Goal: Transaction & Acquisition: Purchase product/service

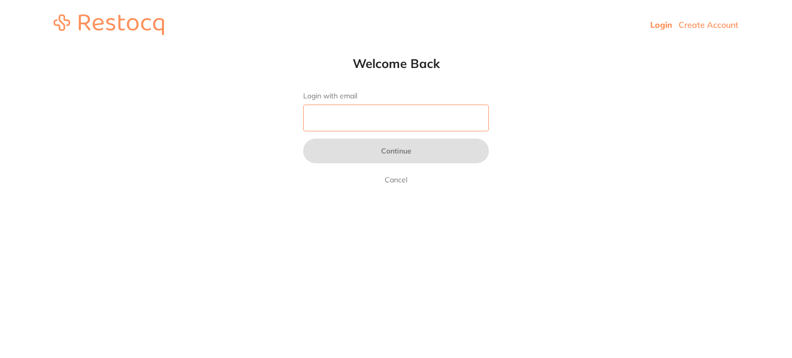
click at [327, 119] on input "Login with email" at bounding box center [396, 118] width 186 height 27
type input "[PERSON_NAME][EMAIL_ADDRESS][DOMAIN_NAME]"
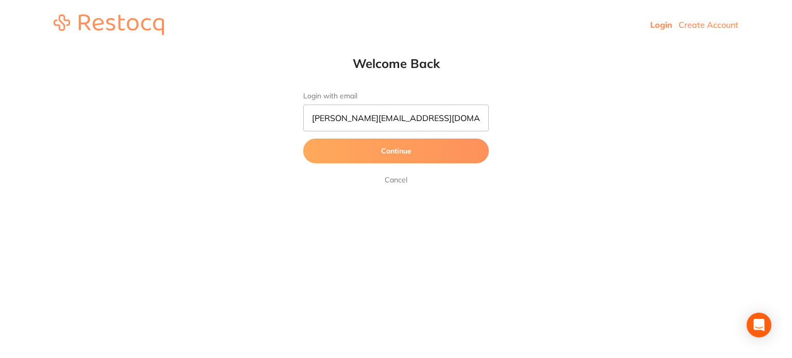
click at [393, 154] on button "Continue" at bounding box center [396, 151] width 186 height 25
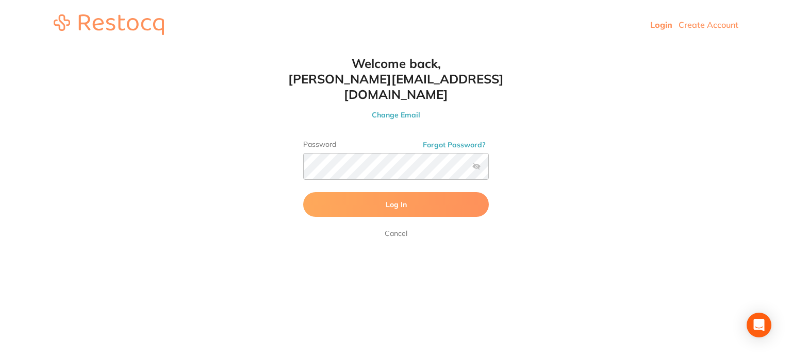
click at [407, 192] on button "Log In" at bounding box center [396, 204] width 186 height 25
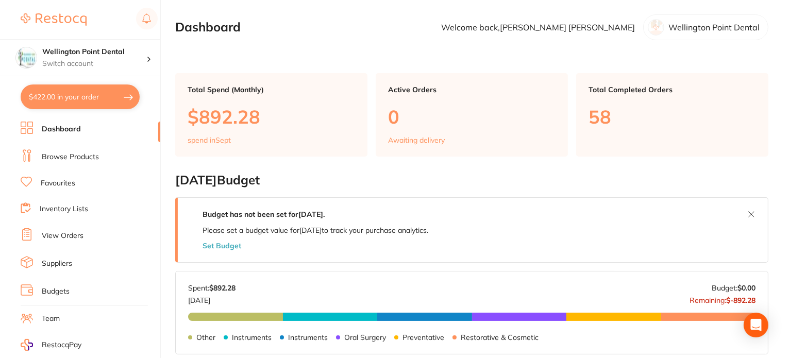
click at [91, 94] on button "$422.00 in your order" at bounding box center [80, 97] width 119 height 25
checkbox input "true"
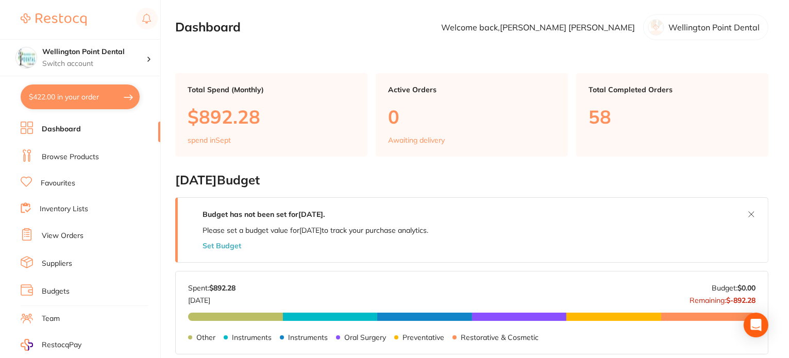
checkbox input "true"
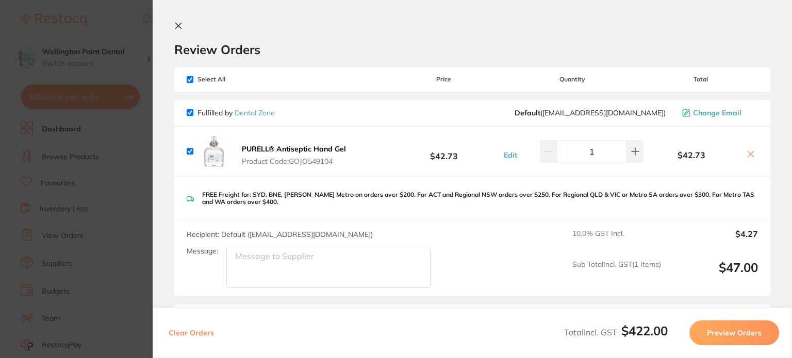
click at [179, 26] on icon at bounding box center [179, 26] width 6 height 6
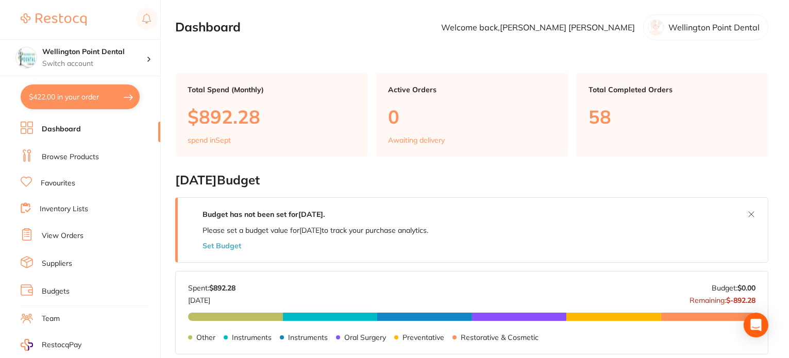
click at [80, 129] on link "Dashboard" at bounding box center [61, 129] width 39 height 10
click at [70, 184] on link "Favourites" at bounding box center [58, 183] width 35 height 10
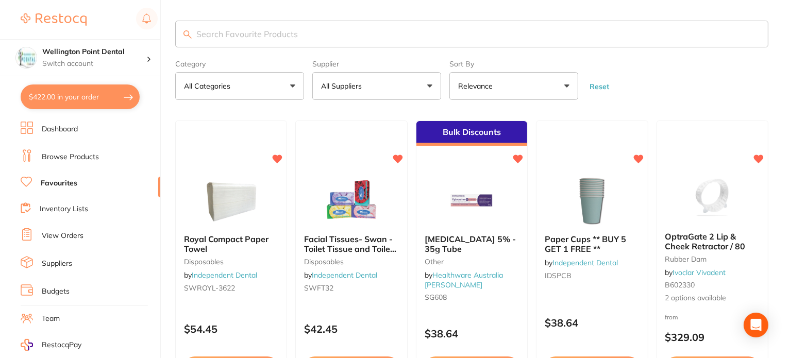
click at [433, 84] on button "All Suppliers" at bounding box center [376, 86] width 129 height 28
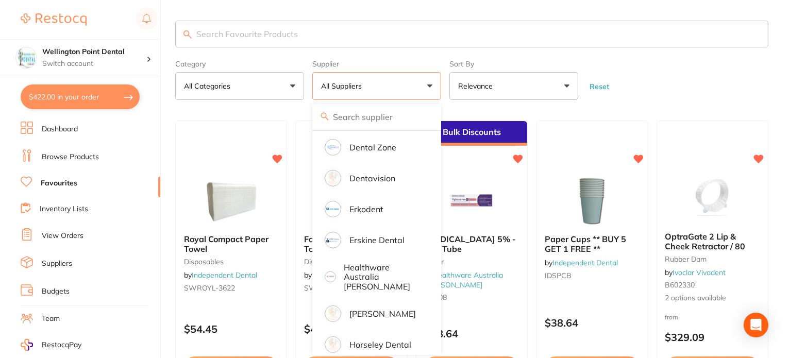
scroll to position [309, 0]
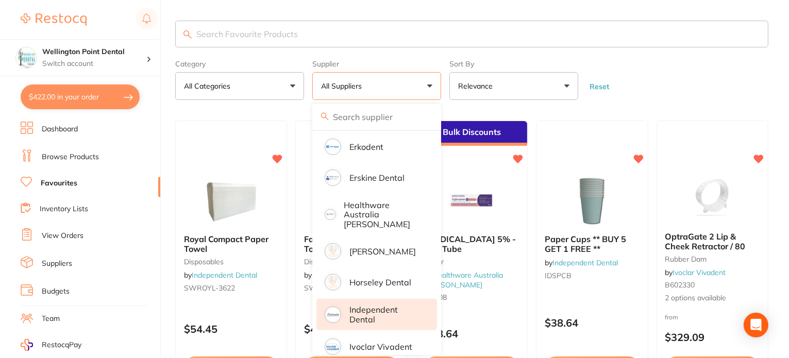
click at [372, 309] on p "Independent Dental" at bounding box center [386, 314] width 73 height 19
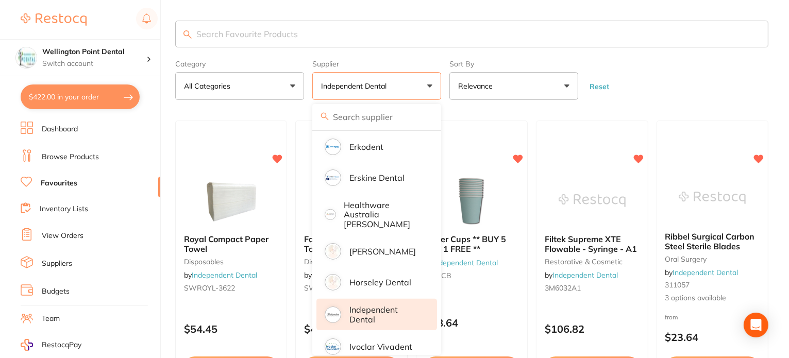
click at [227, 36] on input "search" at bounding box center [471, 34] width 593 height 27
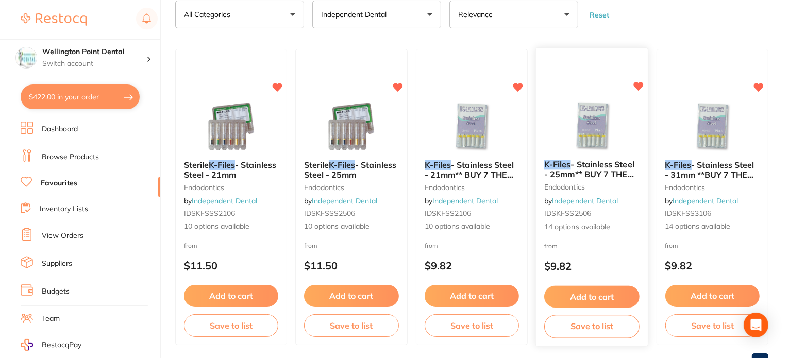
scroll to position [60, 0]
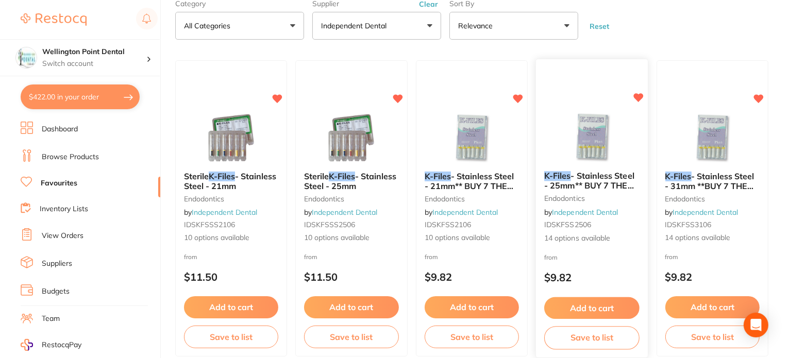
type input "k files"
click at [570, 235] on span "14 options available" at bounding box center [591, 239] width 95 height 10
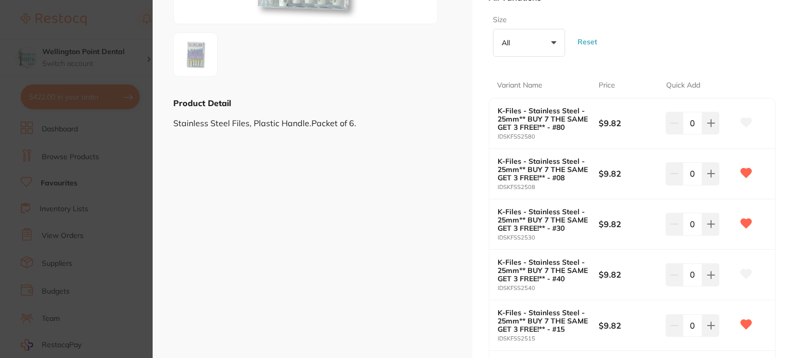
scroll to position [206, 0]
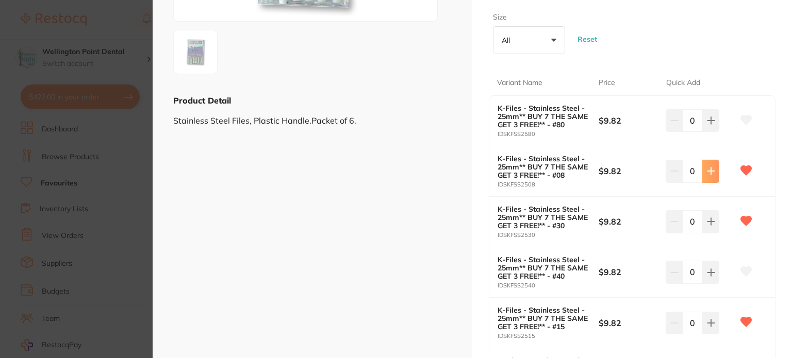
click at [712, 172] on icon at bounding box center [711, 171] width 8 height 8
type input "1"
click at [707, 320] on icon at bounding box center [711, 323] width 8 height 8
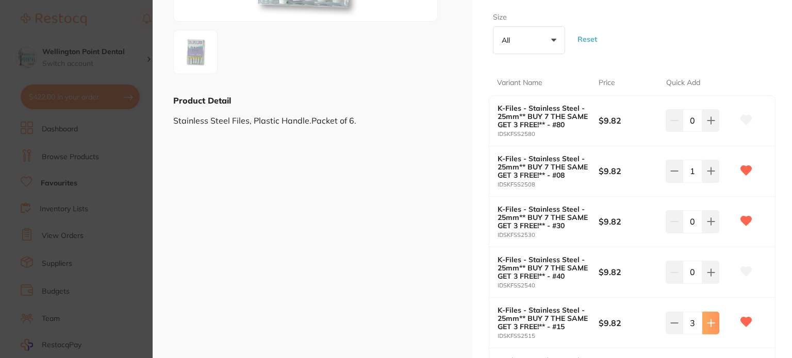
click at [707, 320] on icon at bounding box center [711, 323] width 8 height 8
type input "4"
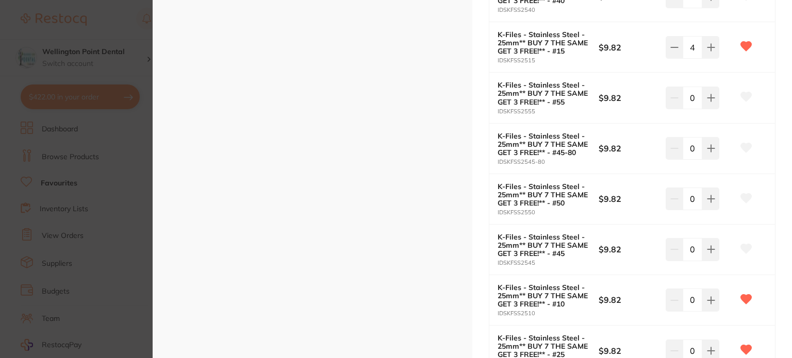
scroll to position [516, 0]
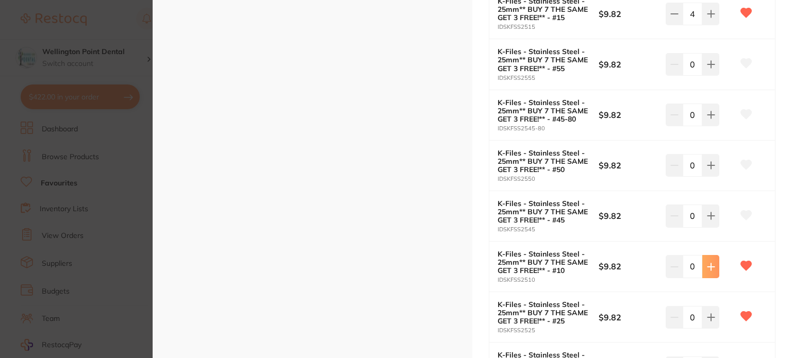
click at [712, 267] on icon at bounding box center [711, 267] width 8 height 8
type input "2"
click at [712, 317] on icon at bounding box center [711, 317] width 8 height 8
type input "1"
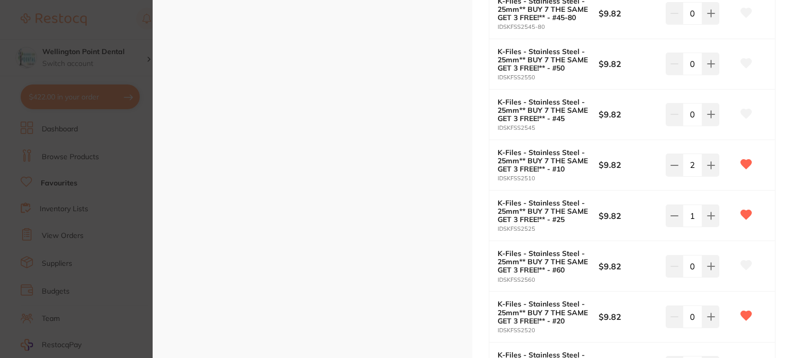
scroll to position [722, 0]
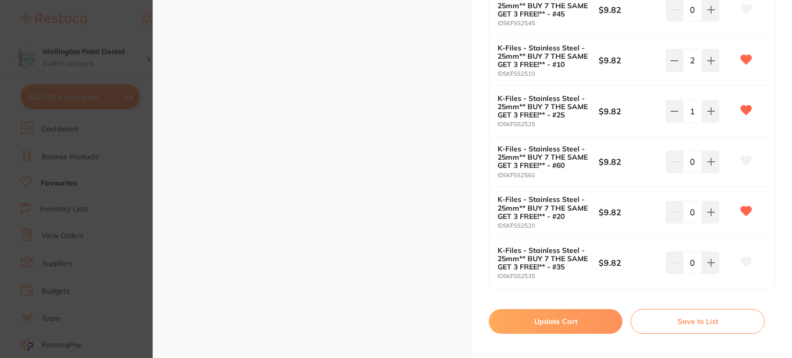
click at [570, 321] on button "Update Cart" at bounding box center [556, 321] width 134 height 25
checkbox input "false"
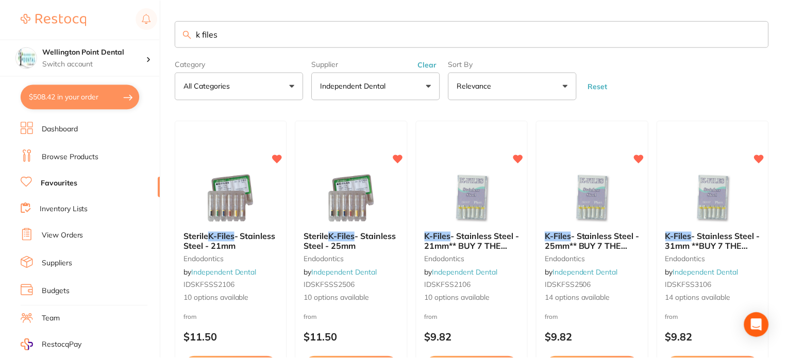
scroll to position [60, 0]
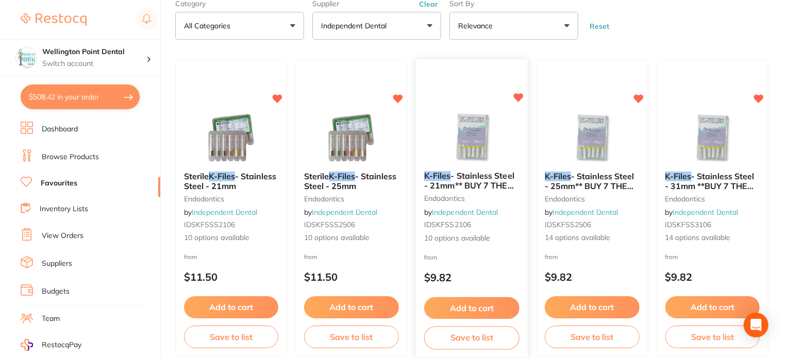
click at [450, 239] on span "10 options available" at bounding box center [471, 239] width 95 height 10
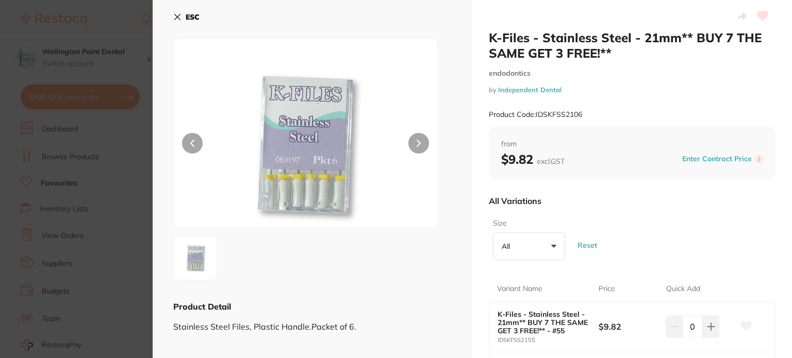
click at [185, 13] on button "ESC" at bounding box center [186, 17] width 26 height 18
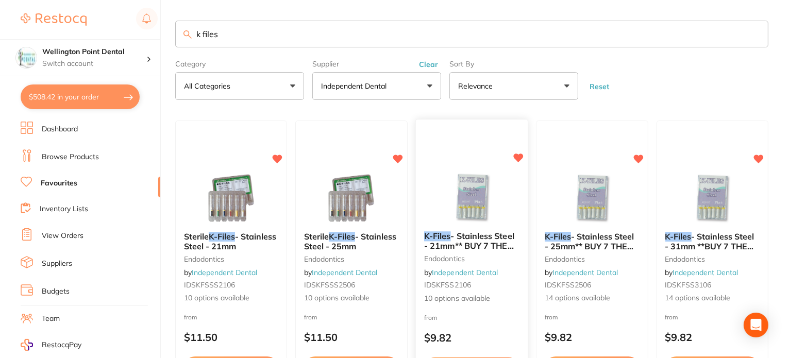
click at [472, 193] on img at bounding box center [472, 197] width 68 height 52
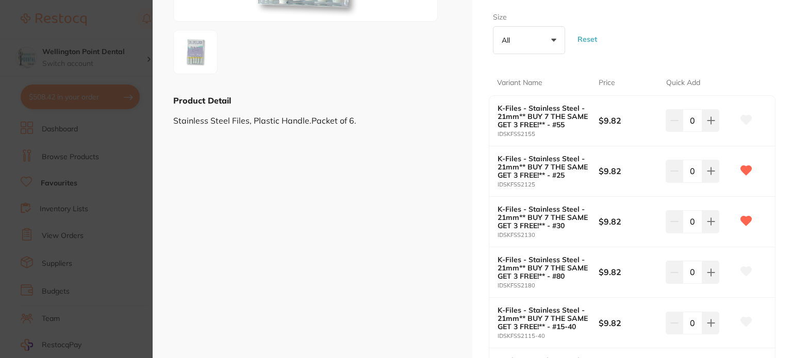
scroll to position [309, 0]
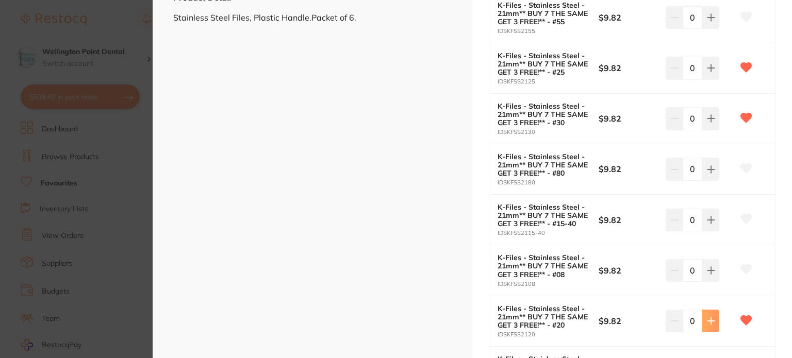
click at [712, 320] on icon at bounding box center [710, 321] width 7 height 7
click at [709, 320] on icon at bounding box center [710, 321] width 7 height 7
type input "4"
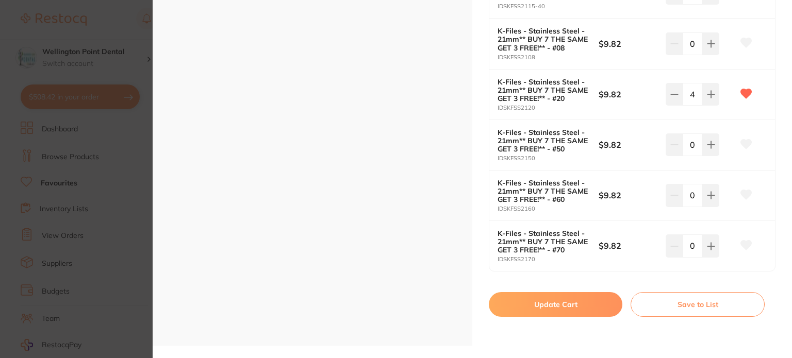
scroll to position [567, 0]
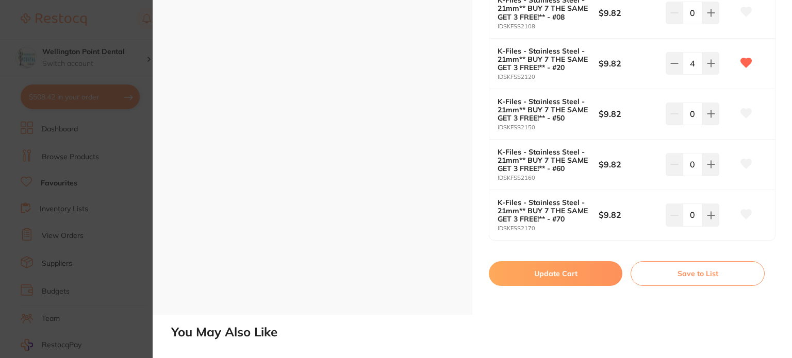
click at [546, 275] on button "Update Cart" at bounding box center [556, 273] width 134 height 25
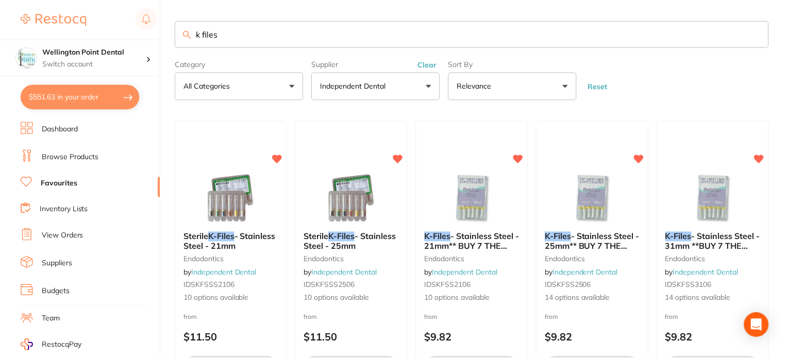
scroll to position [1, 0]
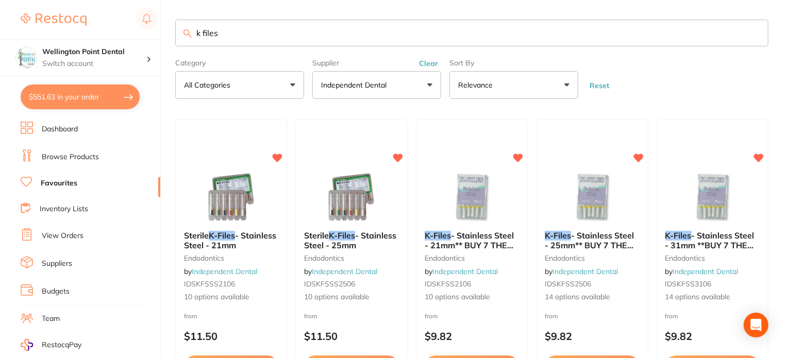
click at [70, 127] on link "Dashboard" at bounding box center [60, 129] width 36 height 10
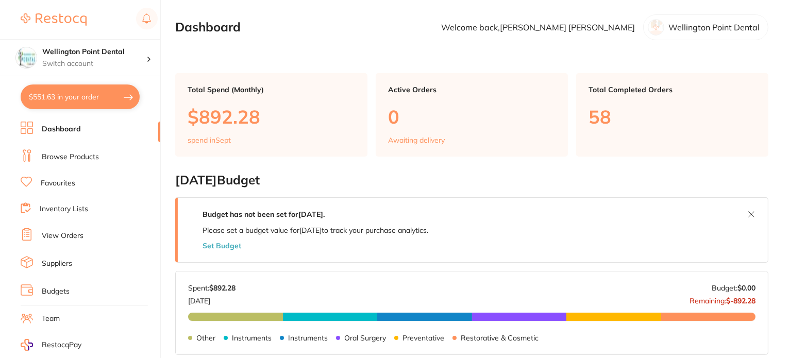
click at [68, 153] on link "Browse Products" at bounding box center [70, 157] width 57 height 10
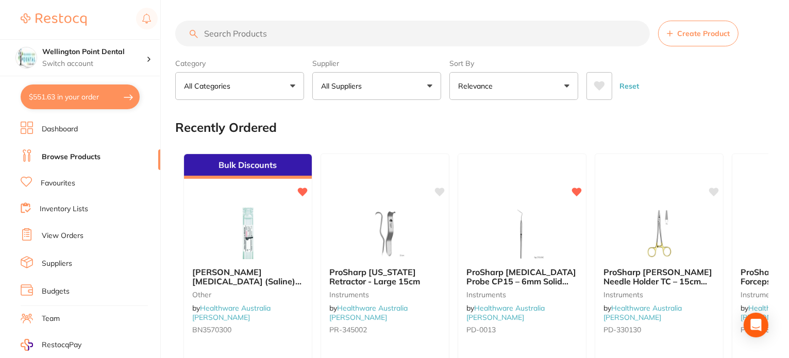
click at [288, 32] on input "search" at bounding box center [412, 34] width 475 height 26
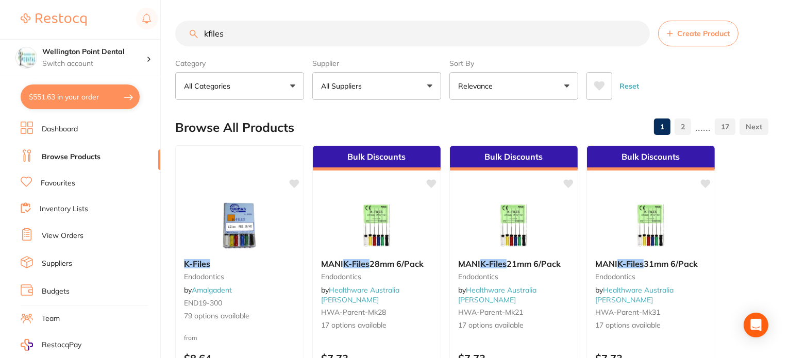
type input "kfiles"
click at [432, 86] on button "All Suppliers" at bounding box center [376, 86] width 129 height 28
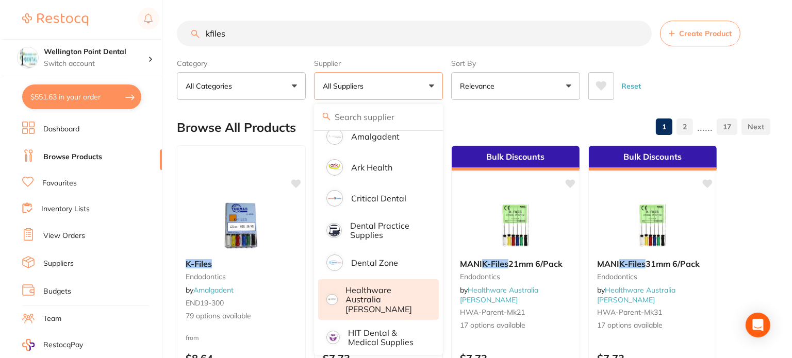
scroll to position [206, 0]
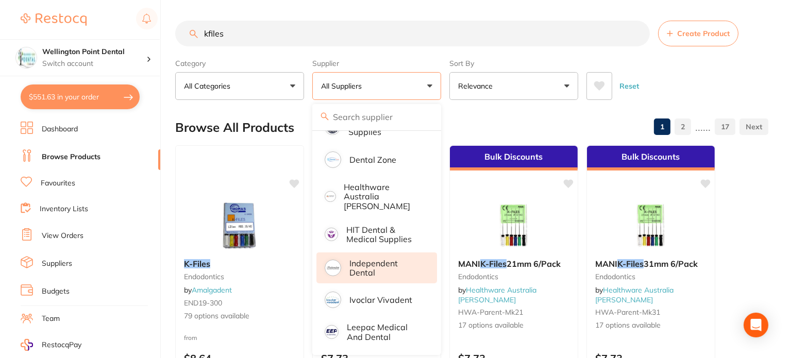
click at [382, 259] on p "Independent Dental" at bounding box center [386, 268] width 73 height 19
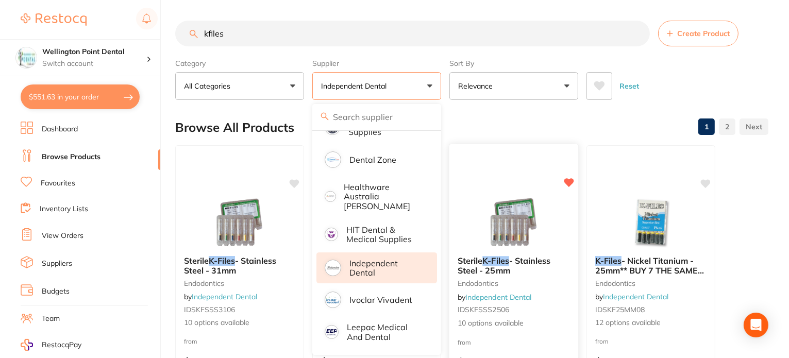
click at [476, 154] on div at bounding box center [514, 155] width 129 height 23
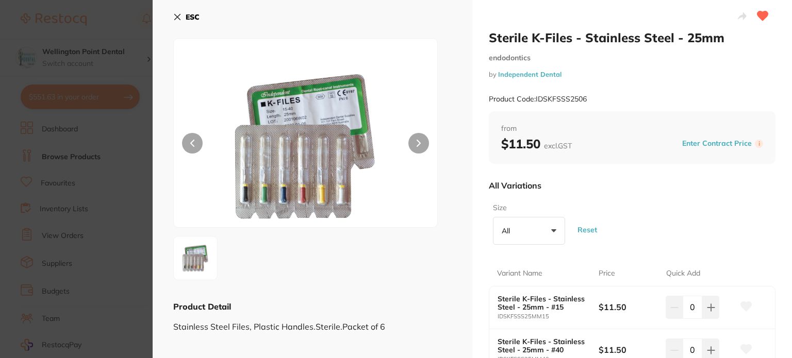
click at [190, 17] on b "ESC" at bounding box center [193, 16] width 14 height 9
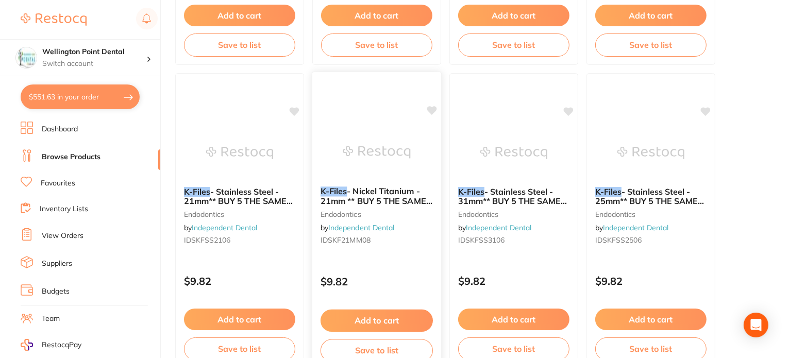
scroll to position [723, 0]
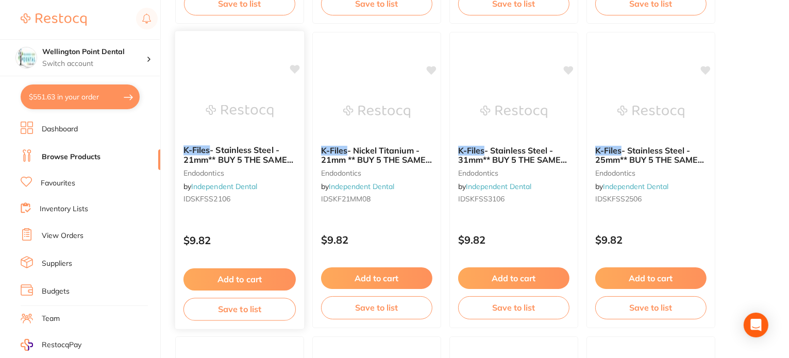
click at [245, 153] on span "- Stainless Steel - 21mm** BUY 5 THE SAME GET 1 FREE!** - #06" at bounding box center [239, 159] width 110 height 29
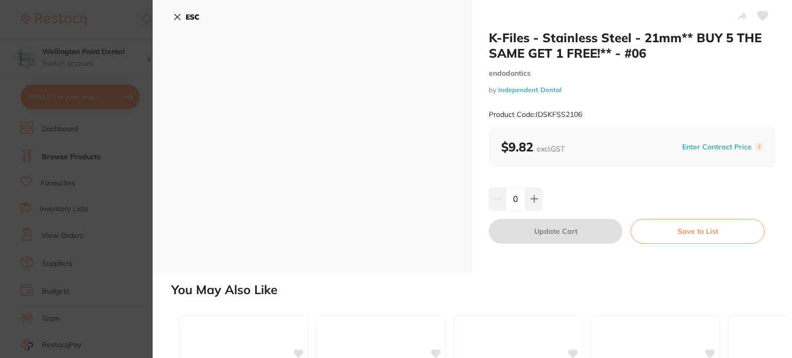
click at [189, 15] on b "ESC" at bounding box center [193, 16] width 14 height 9
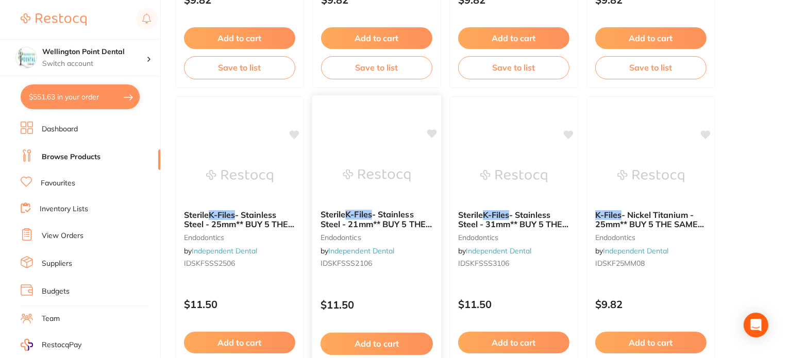
scroll to position [981, 0]
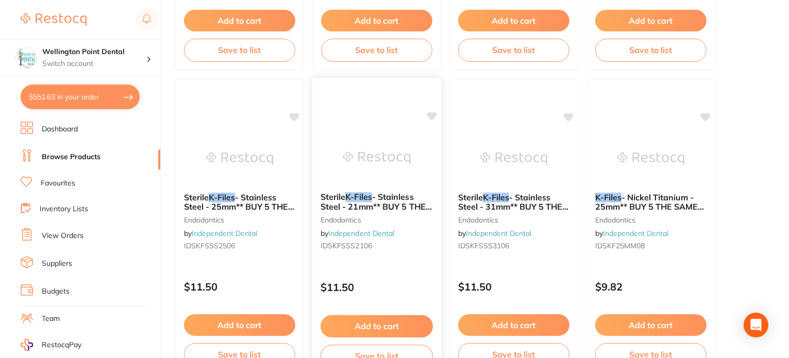
click at [367, 192] on em "K-Files" at bounding box center [358, 197] width 27 height 10
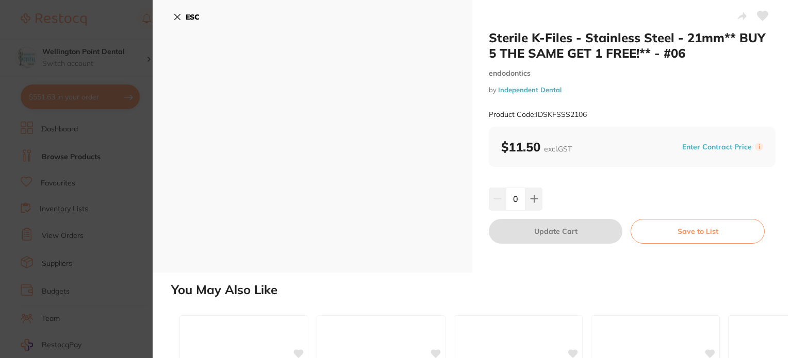
click at [193, 18] on b "ESC" at bounding box center [193, 16] width 14 height 9
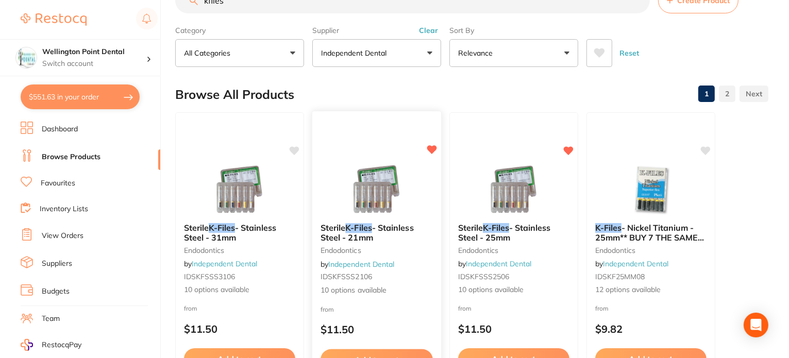
scroll to position [52, 0]
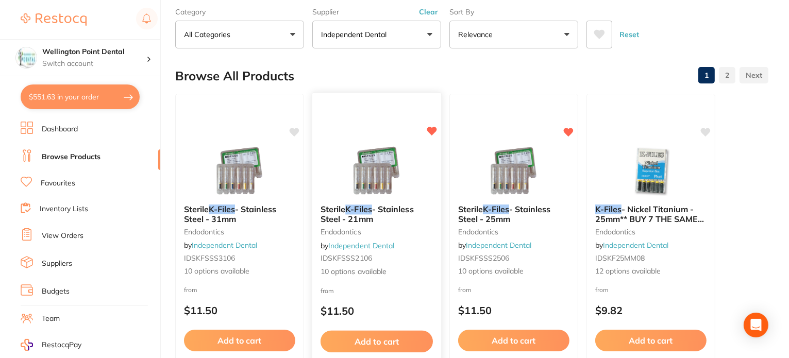
click at [354, 209] on em "K-Files" at bounding box center [358, 209] width 27 height 10
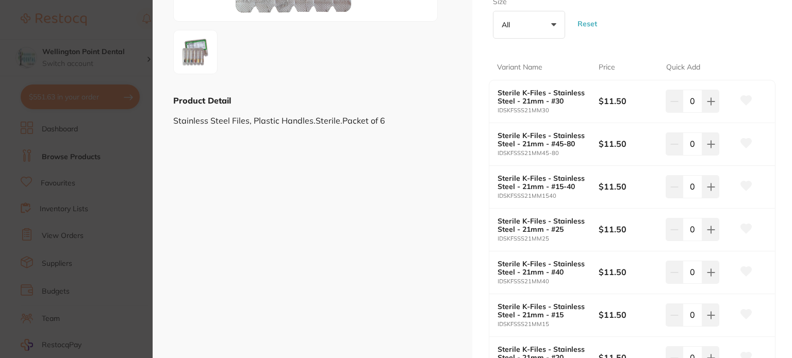
scroll to position [309, 0]
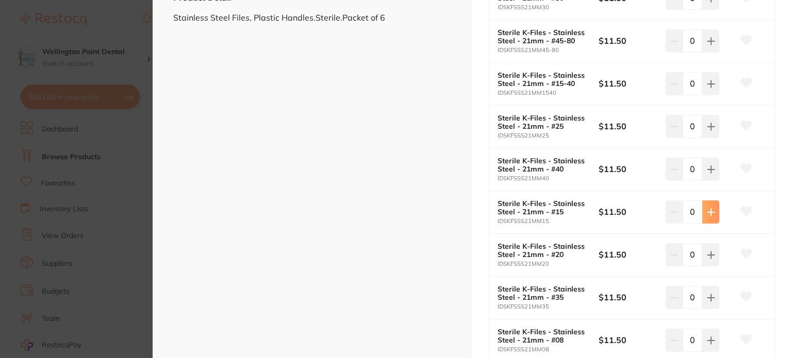
click at [708, 211] on icon at bounding box center [710, 212] width 7 height 7
type input "2"
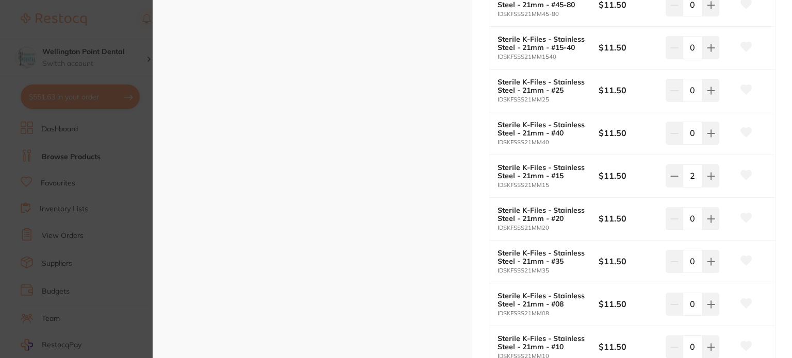
scroll to position [412, 0]
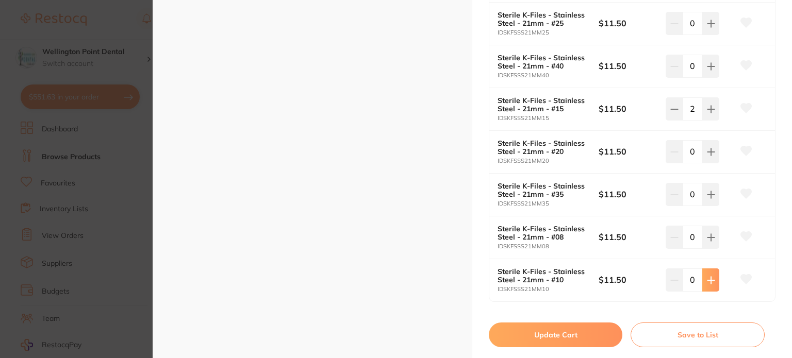
click at [708, 278] on icon at bounding box center [710, 280] width 7 height 7
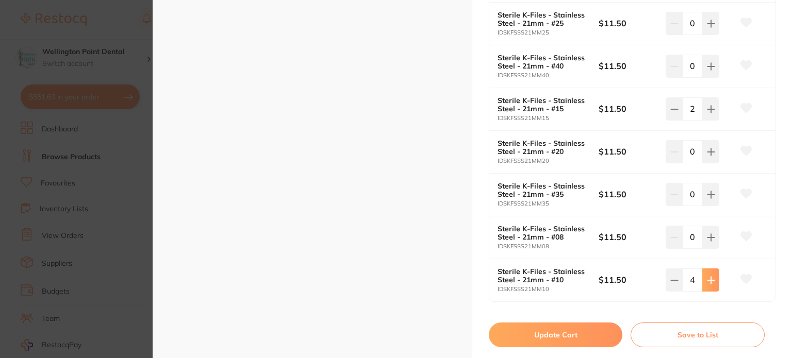
type input "5"
click at [563, 329] on button "Update Cart" at bounding box center [556, 335] width 134 height 25
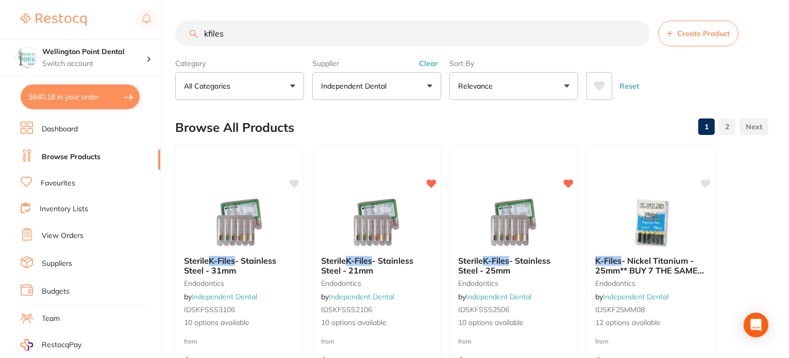
click at [430, 61] on button "Clear" at bounding box center [428, 63] width 25 height 9
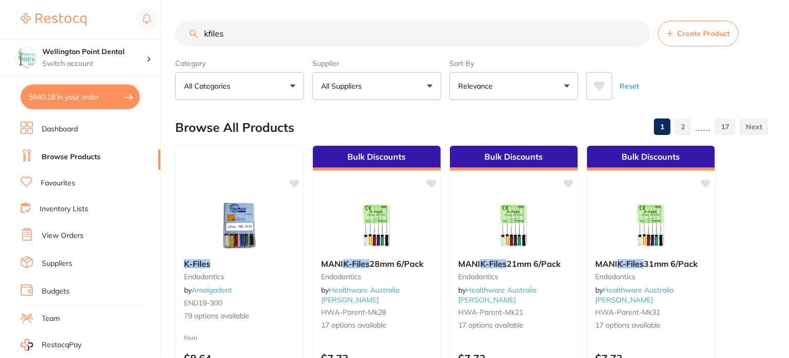
drag, startPoint x: 243, startPoint y: 30, endPoint x: 166, endPoint y: 35, distance: 77.5
click at [170, 29] on div "$640.18 Wellington Point Dental Switch account Wellington Point Dental The Dent…" at bounding box center [394, 179] width 789 height 358
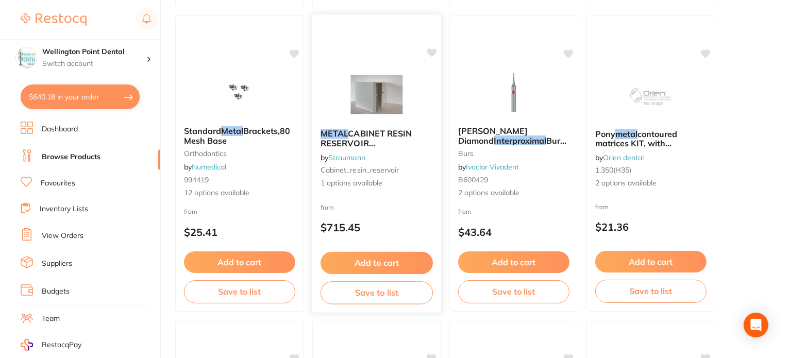
scroll to position [722, 0]
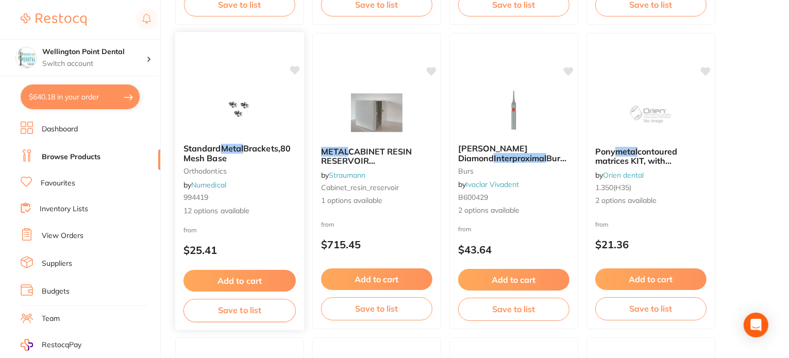
type input "metal interproximal"
click at [242, 107] on img at bounding box center [240, 110] width 68 height 52
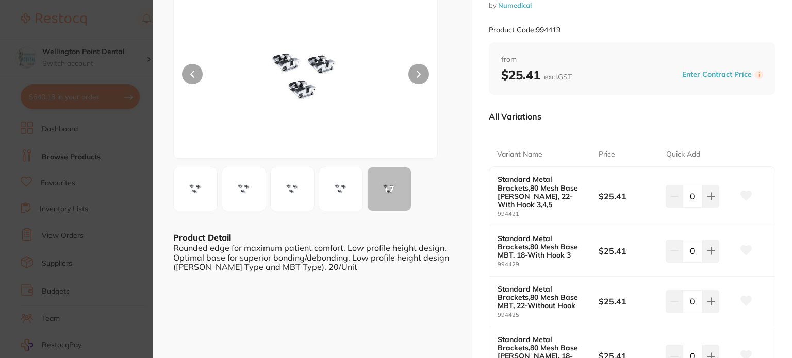
scroll to position [52, 0]
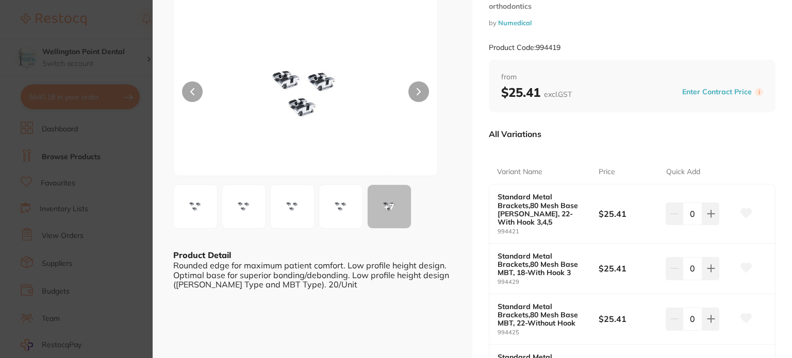
click at [337, 204] on img at bounding box center [340, 206] width 37 height 37
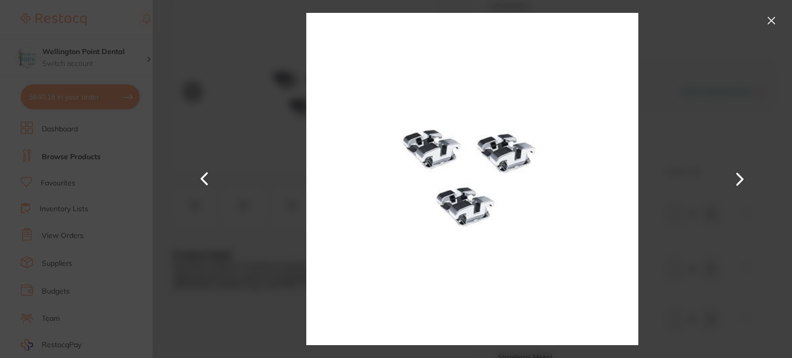
click at [769, 23] on button at bounding box center [771, 20] width 16 height 16
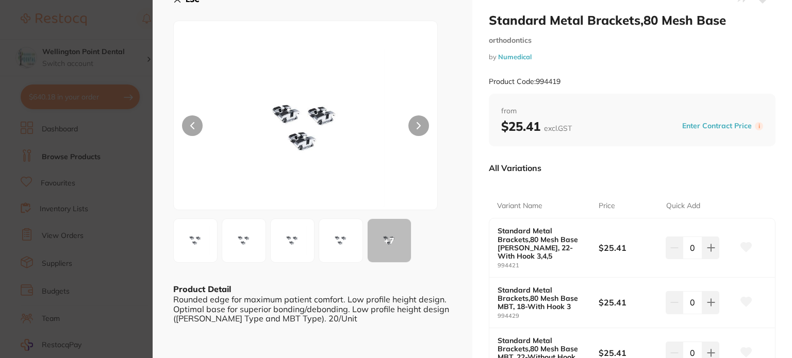
scroll to position [0, 0]
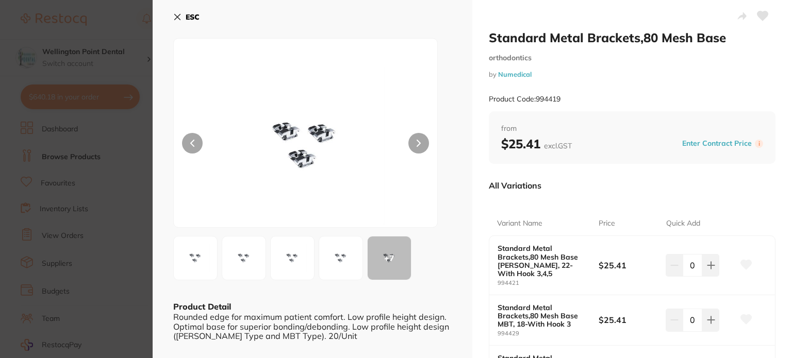
click at [183, 14] on button "ESC" at bounding box center [186, 17] width 26 height 18
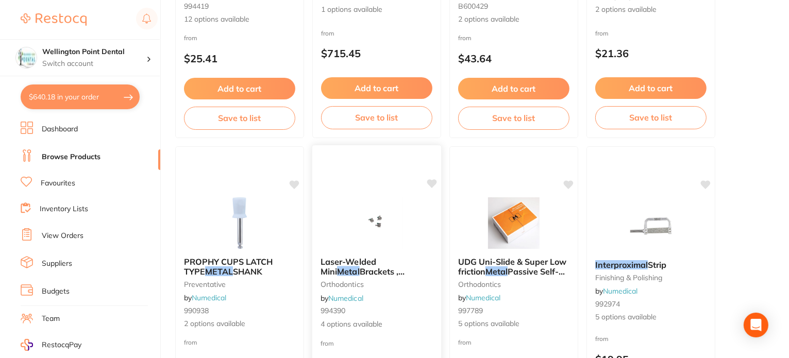
scroll to position [1031, 0]
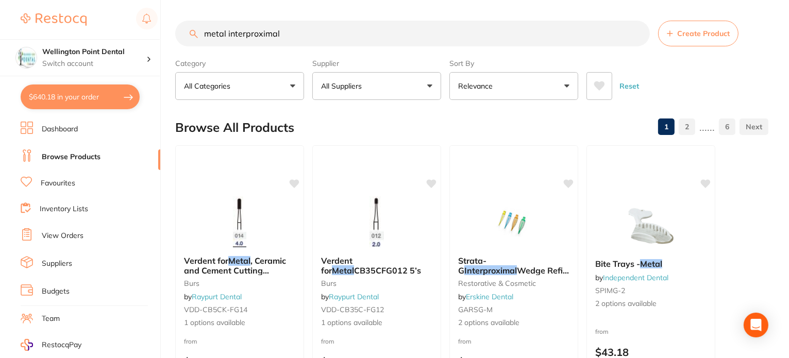
drag, startPoint x: 227, startPoint y: 35, endPoint x: 155, endPoint y: 34, distance: 72.2
click at [155, 34] on div "$640.18 Wellington Point Dental Switch account Wellington Point Dental The Dent…" at bounding box center [394, 179] width 789 height 358
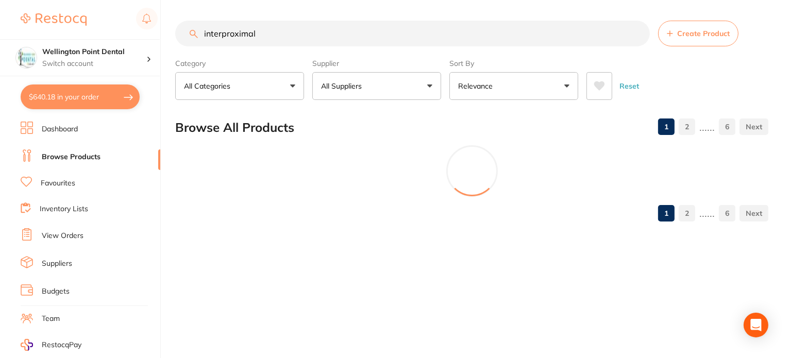
click at [265, 37] on input "interproximal" at bounding box center [412, 34] width 475 height 26
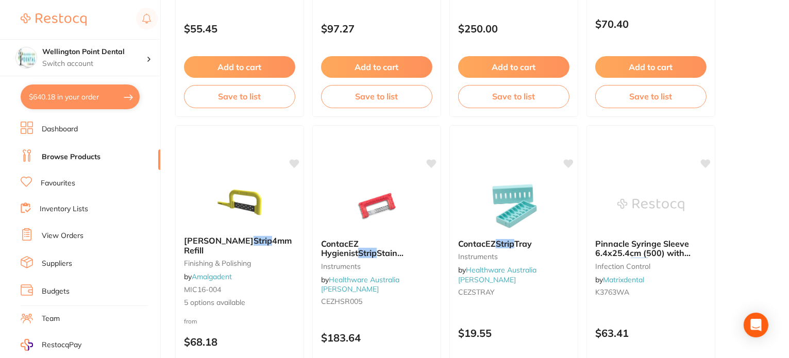
scroll to position [1547, 0]
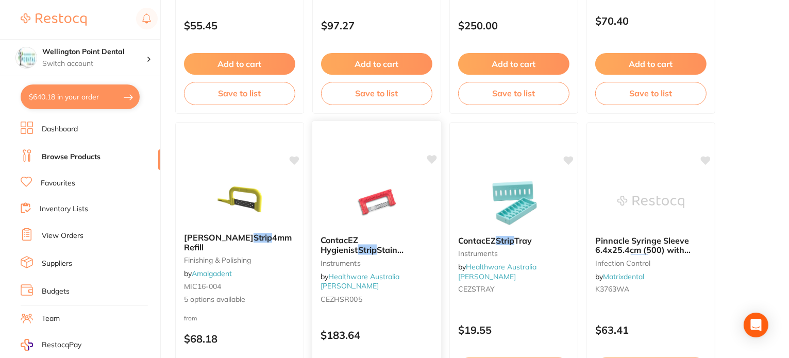
type input "interproximal strip"
drag, startPoint x: 415, startPoint y: 163, endPoint x: 376, endPoint y: 148, distance: 41.3
click at [387, 161] on div "ContacEZ Hygienist Strip Stain Remover 16/Pack - 0.05mm Pink Instruments by Hea…" at bounding box center [376, 270] width 129 height 296
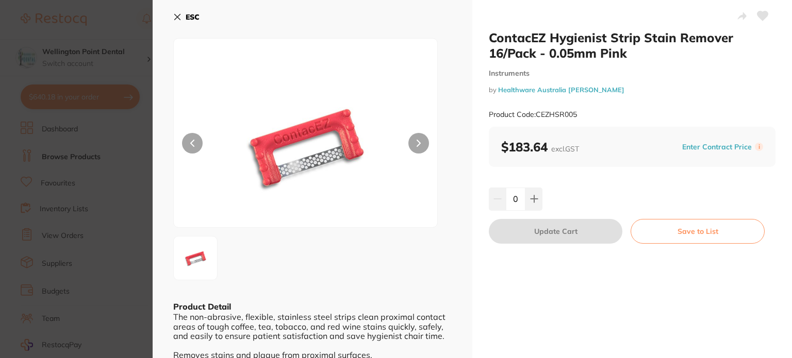
click at [188, 20] on b "ESC" at bounding box center [193, 16] width 14 height 9
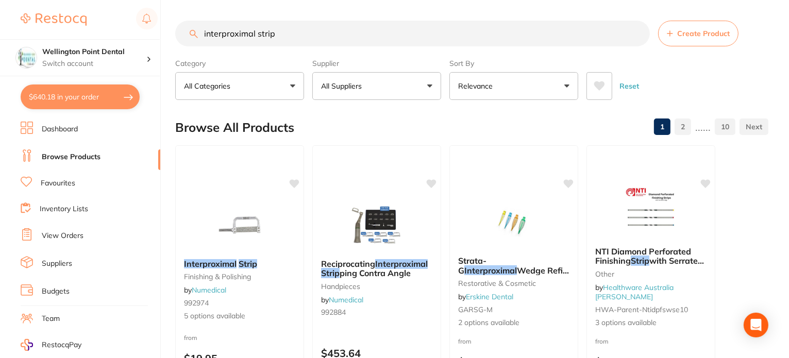
drag, startPoint x: 303, startPoint y: 37, endPoint x: 202, endPoint y: 28, distance: 101.4
click at [202, 28] on input "interproximal strip" at bounding box center [412, 34] width 475 height 26
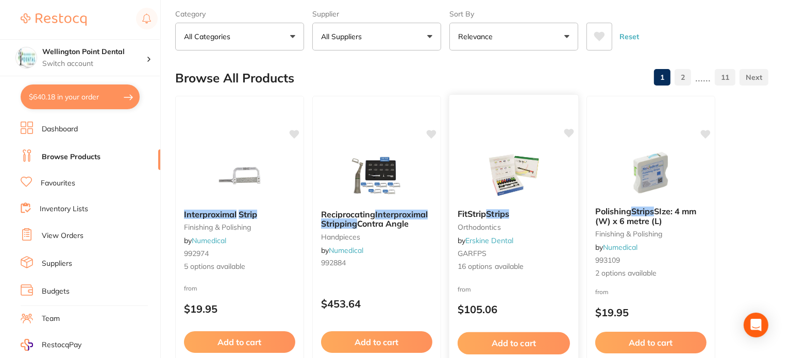
scroll to position [103, 0]
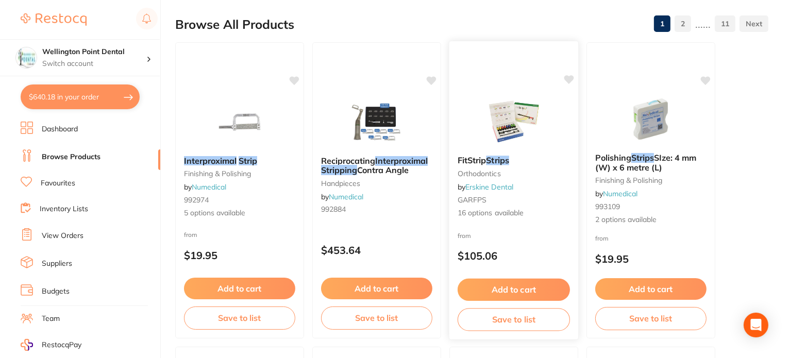
type input "airo interproximal strips"
click at [497, 162] on em "Strips" at bounding box center [497, 160] width 23 height 10
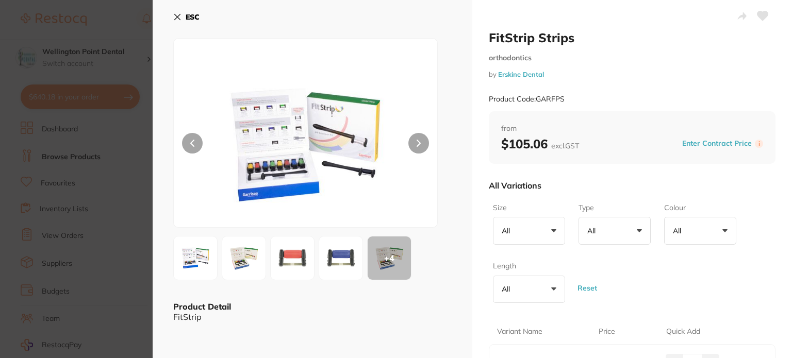
click at [193, 15] on b "ESC" at bounding box center [193, 16] width 14 height 9
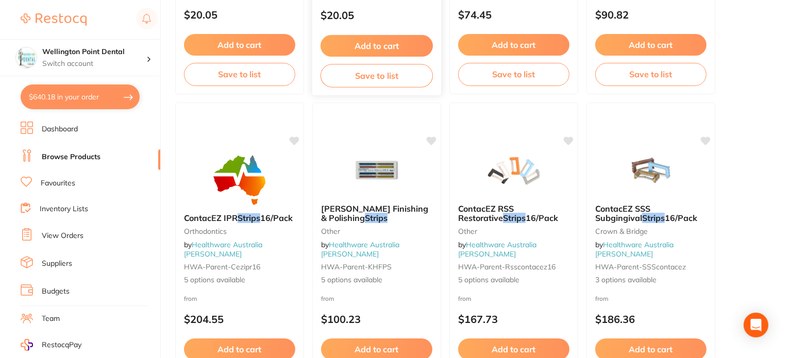
scroll to position [670, 0]
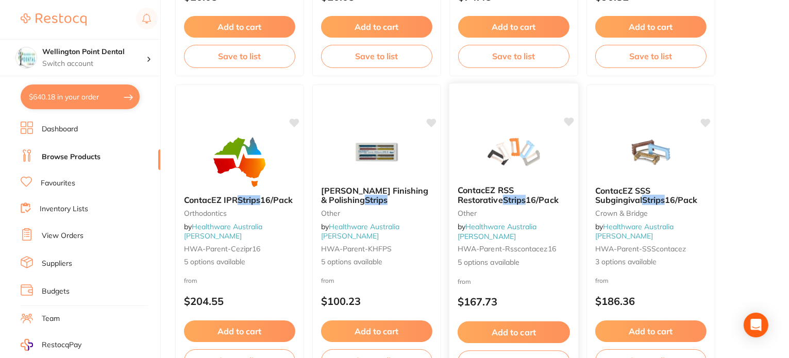
click at [514, 202] on span "ContacEZ RSS Restorative" at bounding box center [486, 195] width 56 height 20
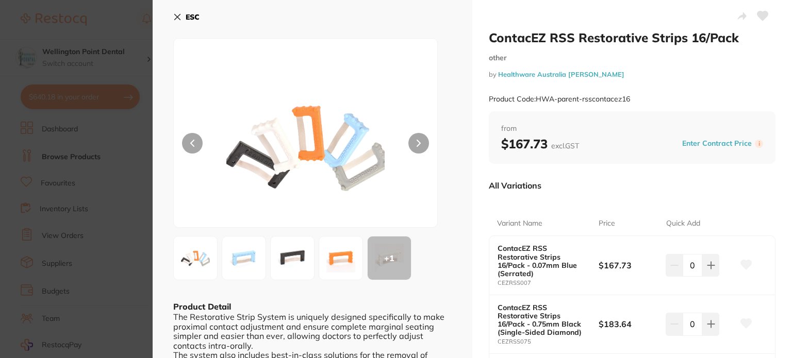
click at [189, 14] on b "ESC" at bounding box center [193, 16] width 14 height 9
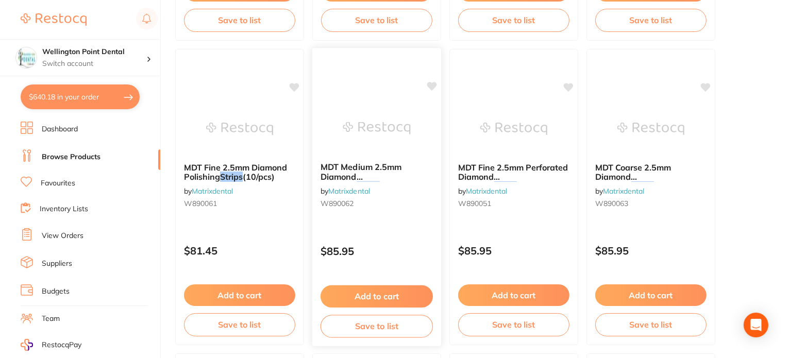
scroll to position [3455, 0]
